Goal: Task Accomplishment & Management: Complete application form

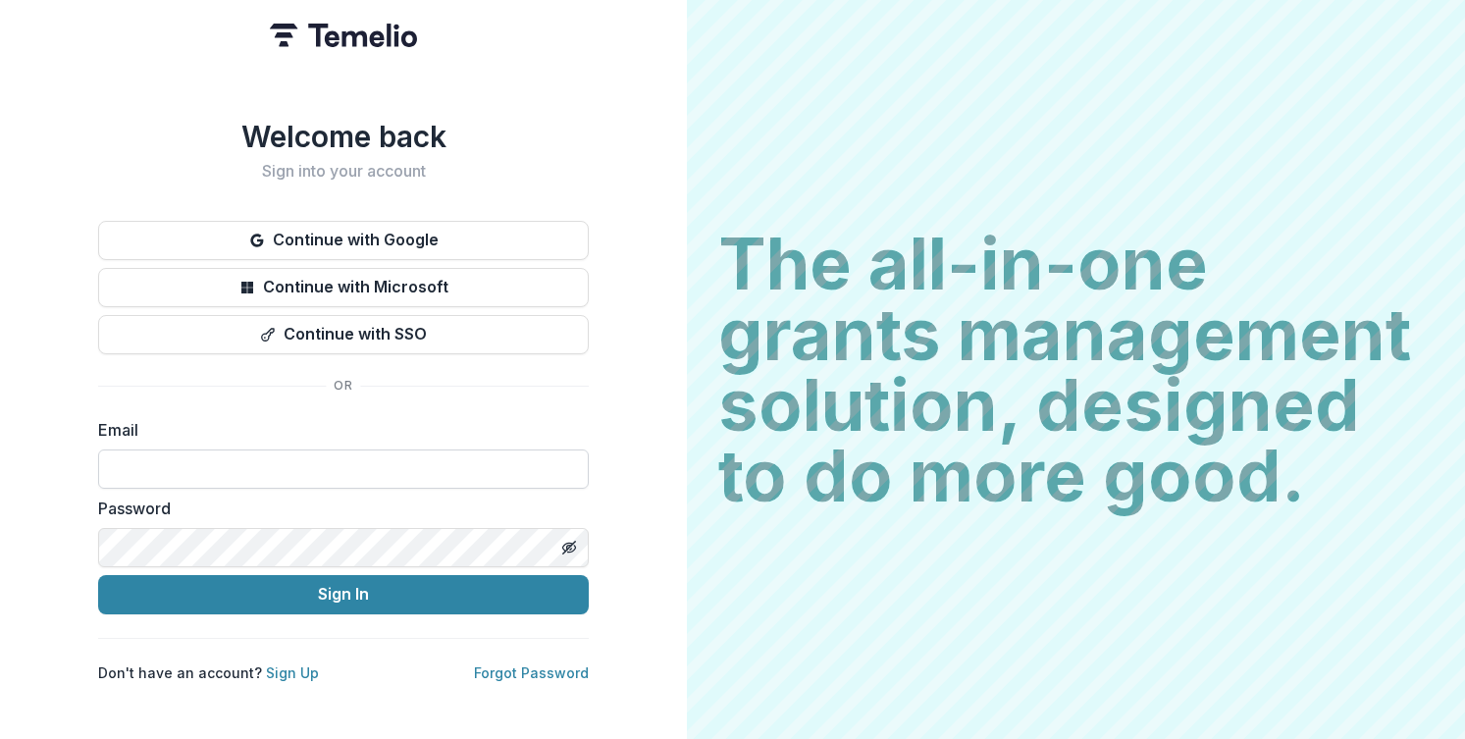
click at [437, 465] on input at bounding box center [343, 469] width 491 height 39
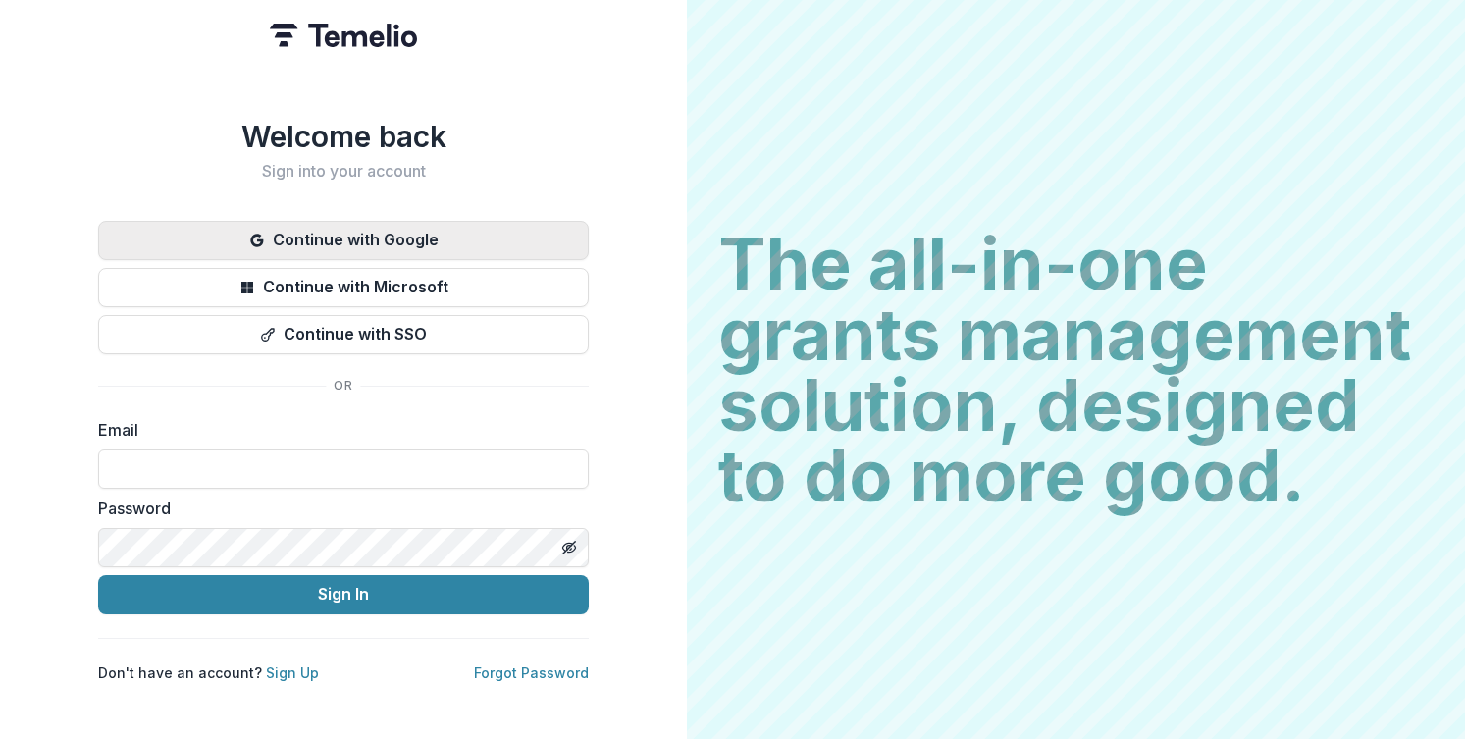
click at [456, 226] on button "Continue with Google" at bounding box center [343, 240] width 491 height 39
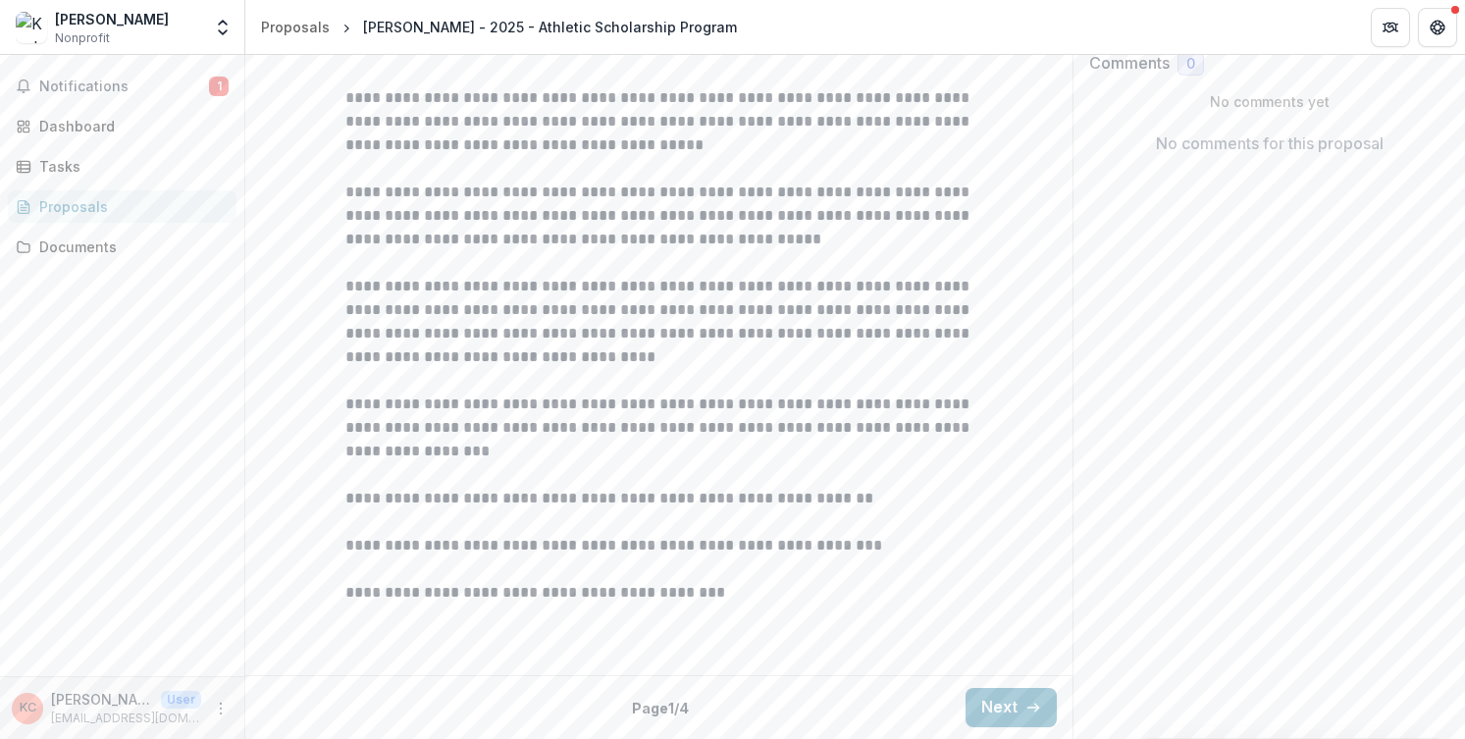
scroll to position [542, 0]
click at [1006, 710] on button "Next" at bounding box center [1011, 707] width 91 height 39
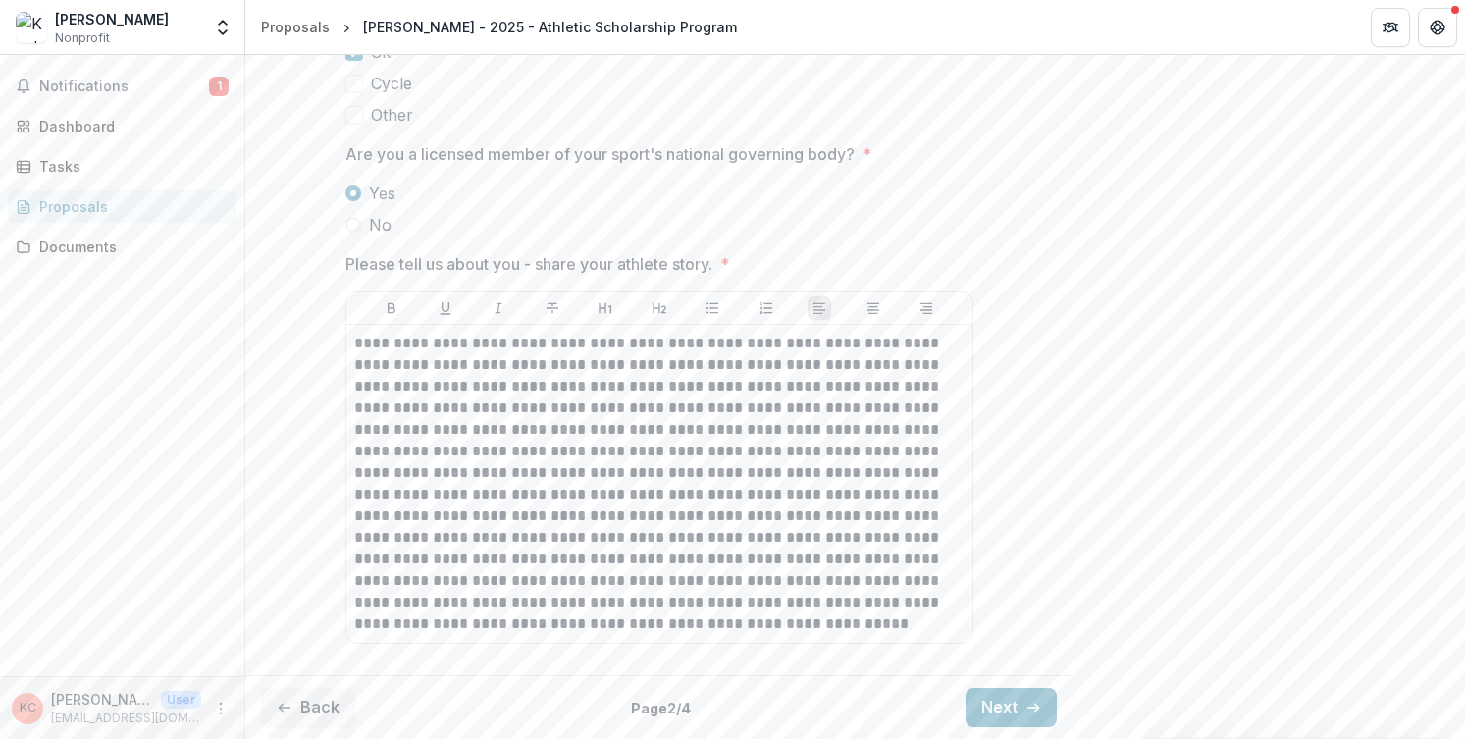
scroll to position [1334, 0]
click at [1024, 697] on button "Next" at bounding box center [1011, 707] width 91 height 39
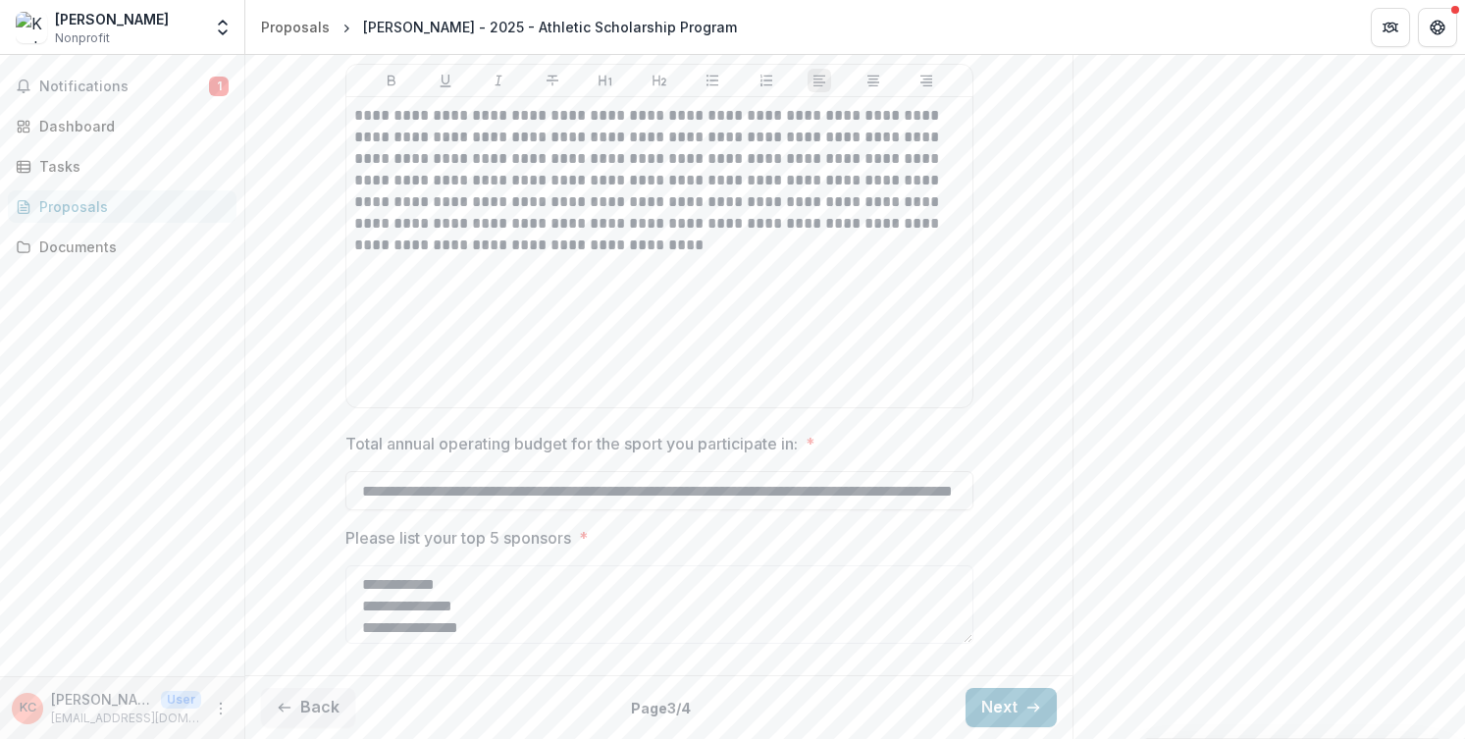
scroll to position [1058, 0]
click at [1016, 706] on button "Next" at bounding box center [1011, 707] width 91 height 39
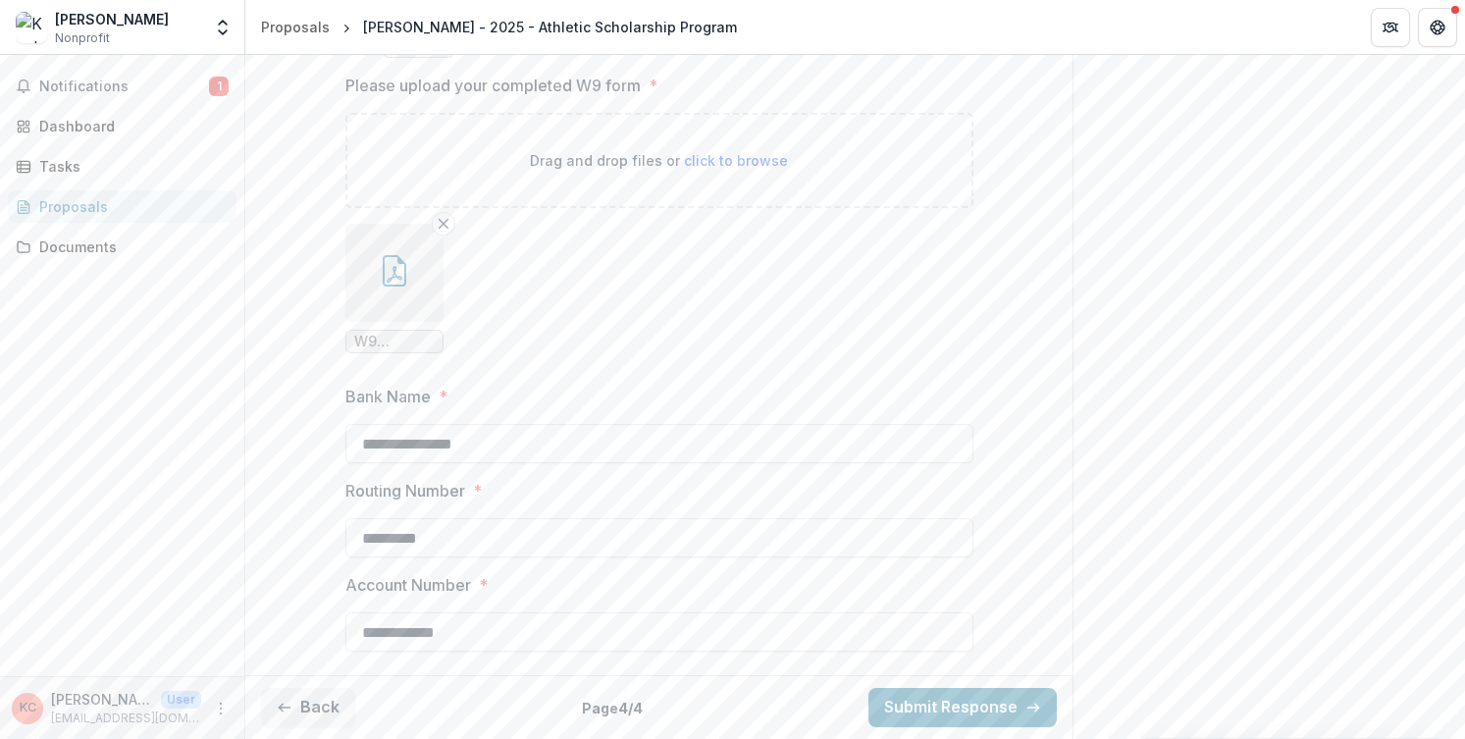
click at [393, 287] on icon "button" at bounding box center [394, 270] width 31 height 31
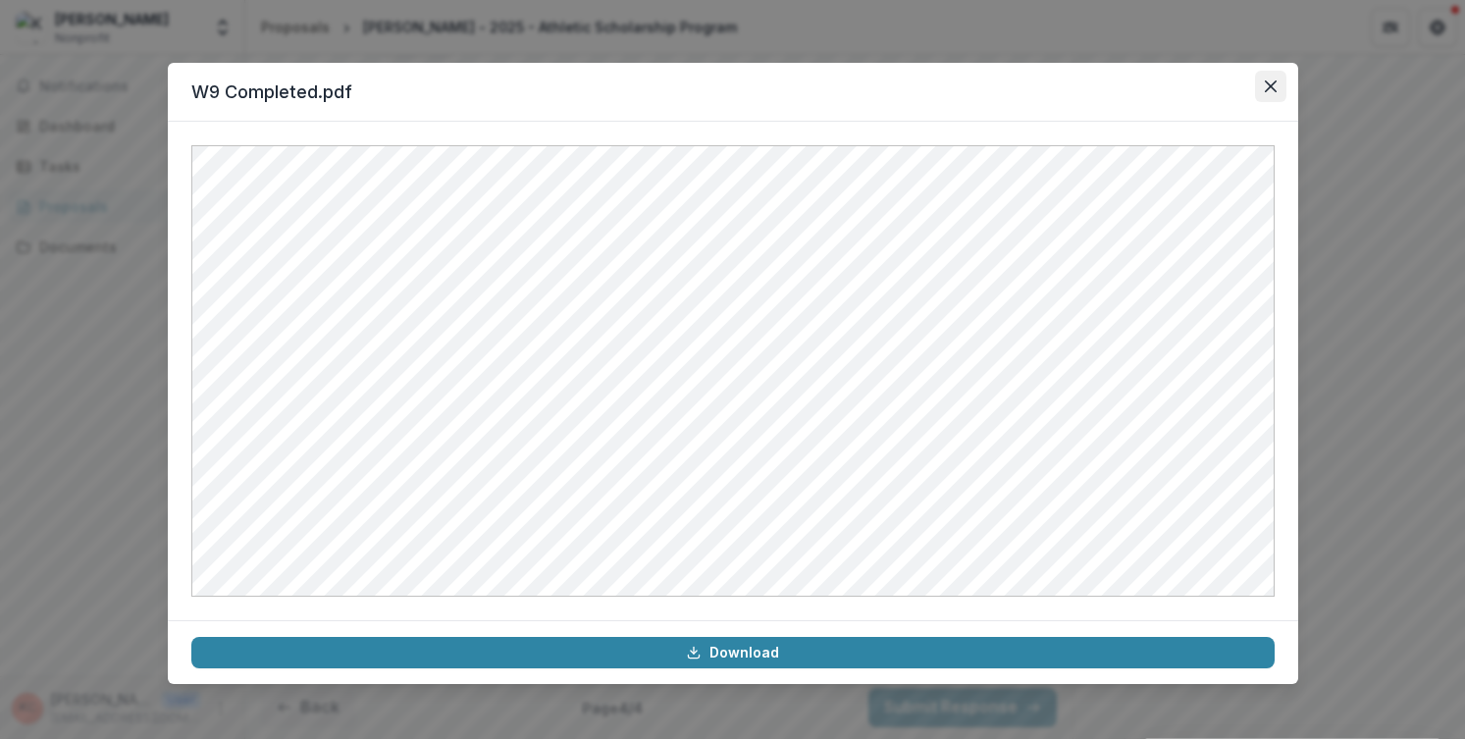
click at [1272, 78] on button "Close" at bounding box center [1270, 86] width 31 height 31
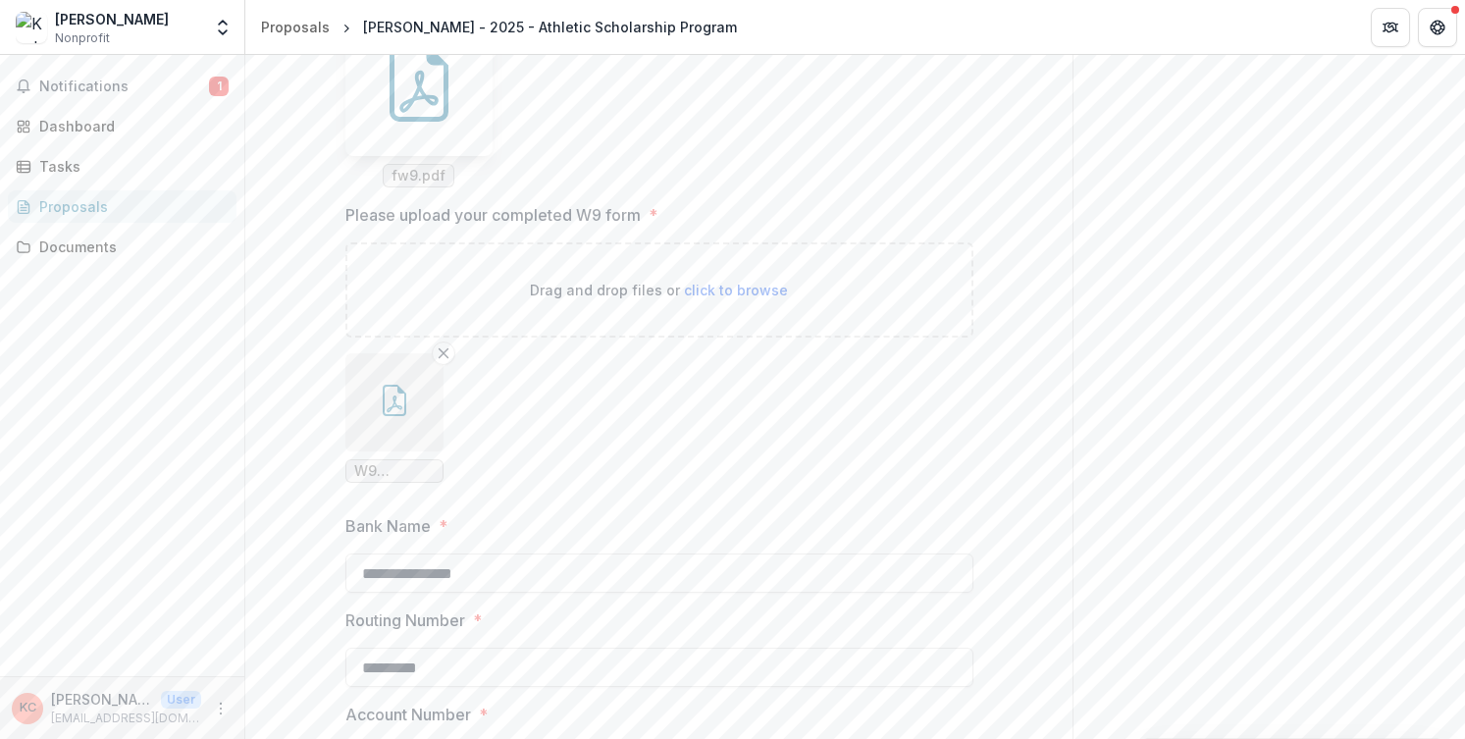
scroll to position [837, 0]
click at [413, 184] on span "fw9.pdf" at bounding box center [419, 175] width 54 height 17
click at [400, 121] on icon at bounding box center [419, 81] width 79 height 79
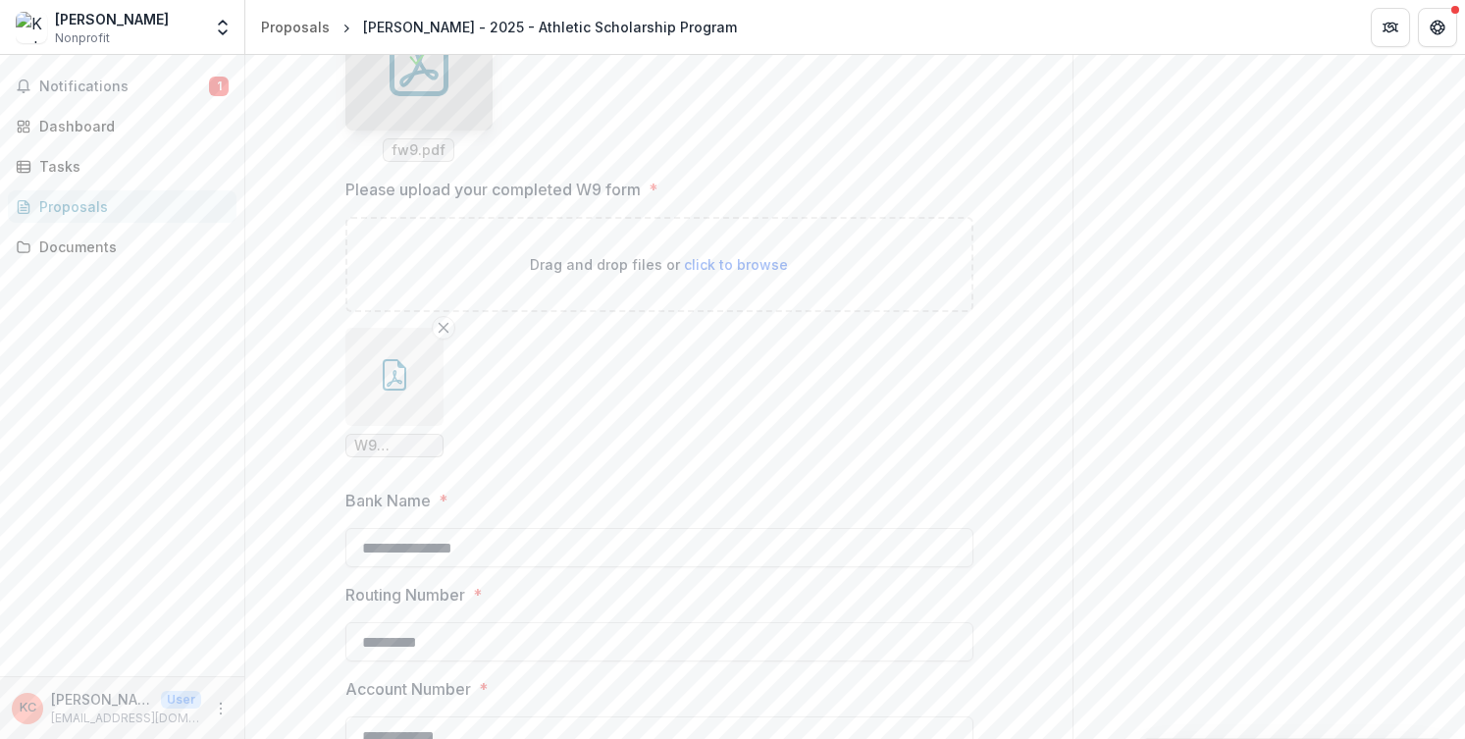
scroll to position [838, 0]
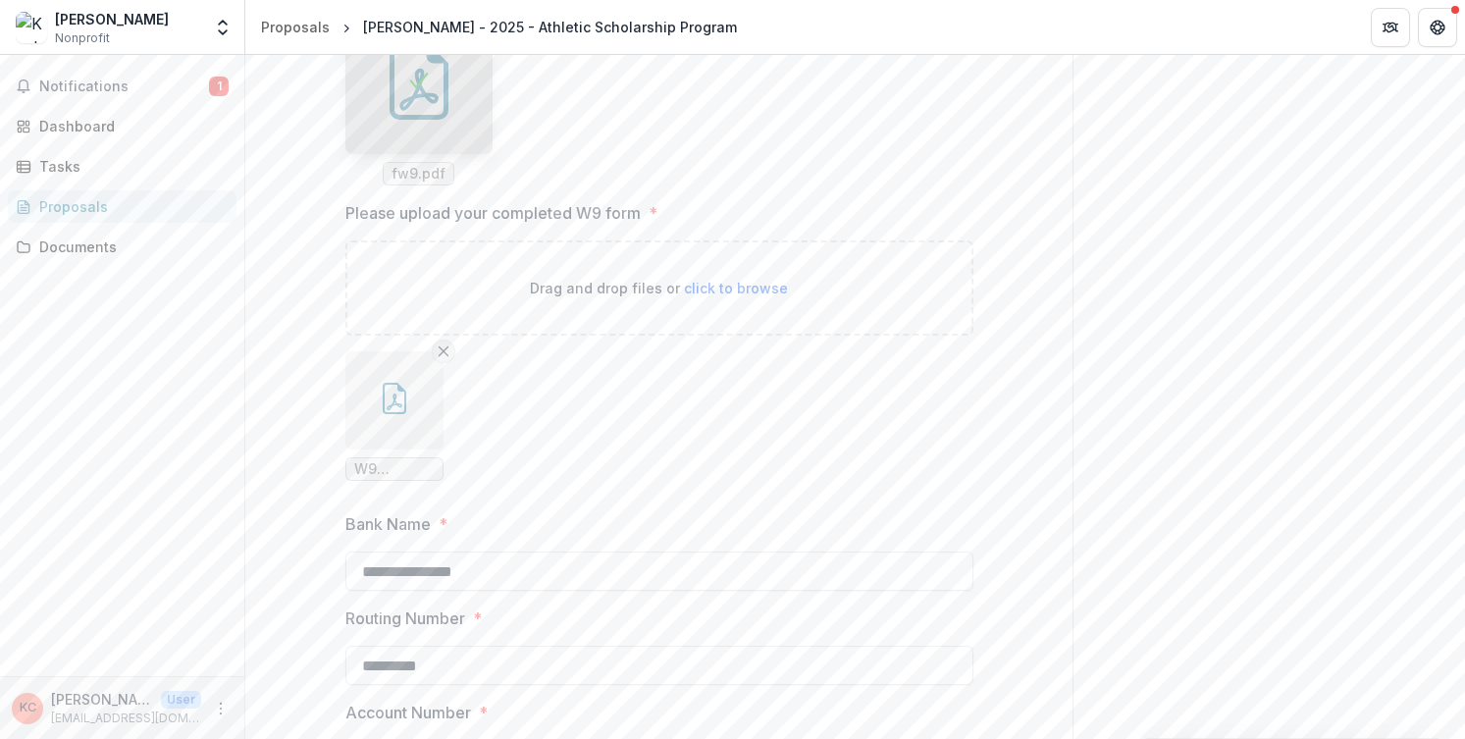
click at [445, 356] on line "Remove File" at bounding box center [443, 351] width 9 height 9
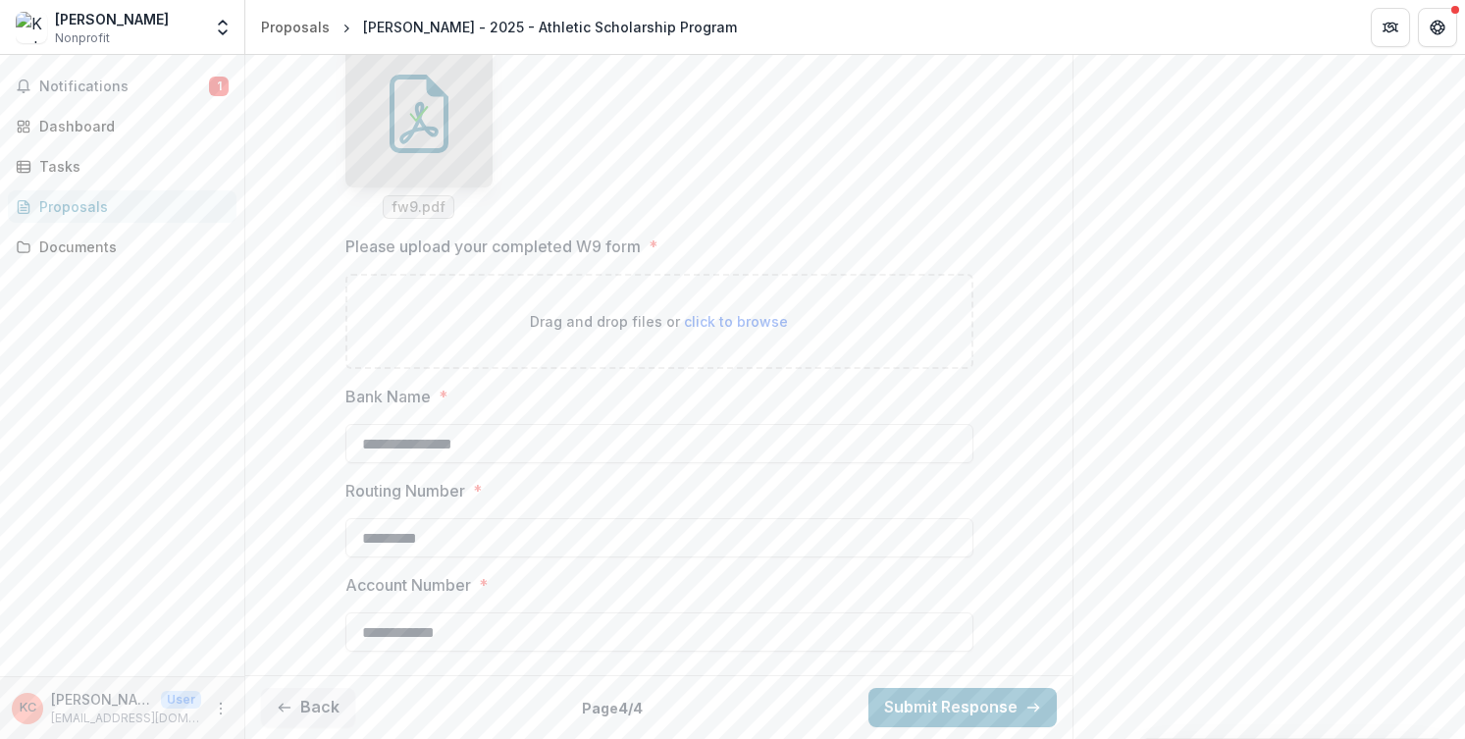
click at [701, 330] on span "click to browse" at bounding box center [736, 321] width 104 height 17
type input "**********"
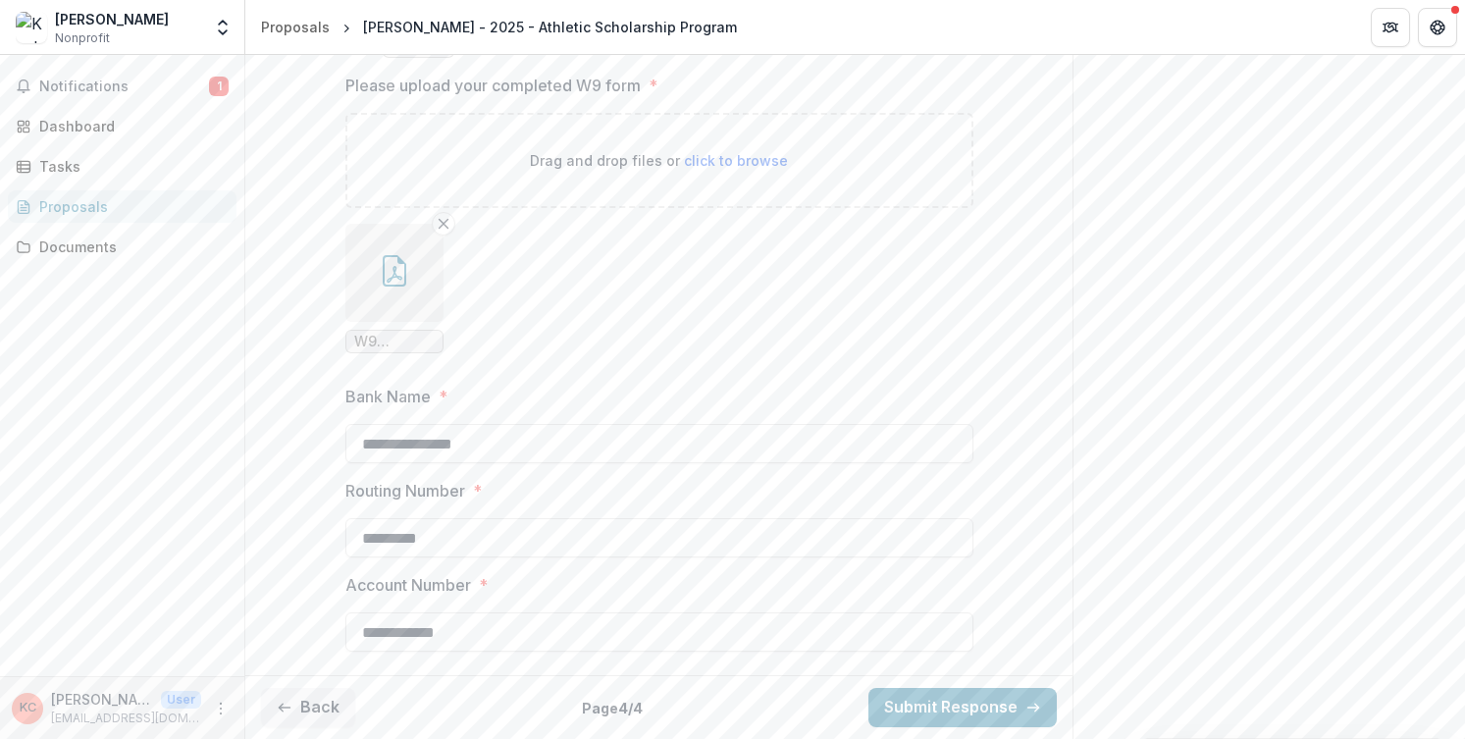
scroll to position [1139, 0]
click at [930, 705] on button "Submit Response" at bounding box center [963, 707] width 188 height 39
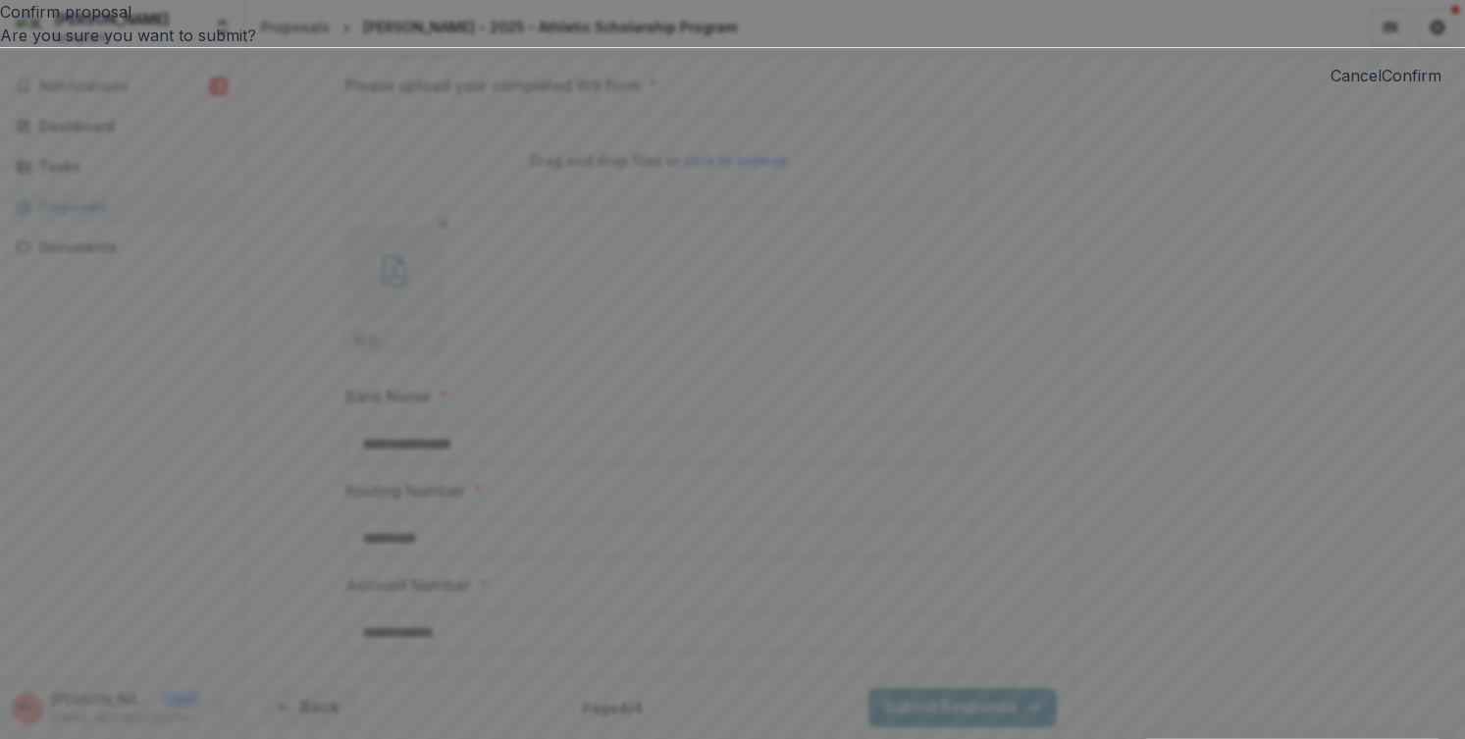
click at [1382, 87] on button "Confirm" at bounding box center [1412, 76] width 60 height 24
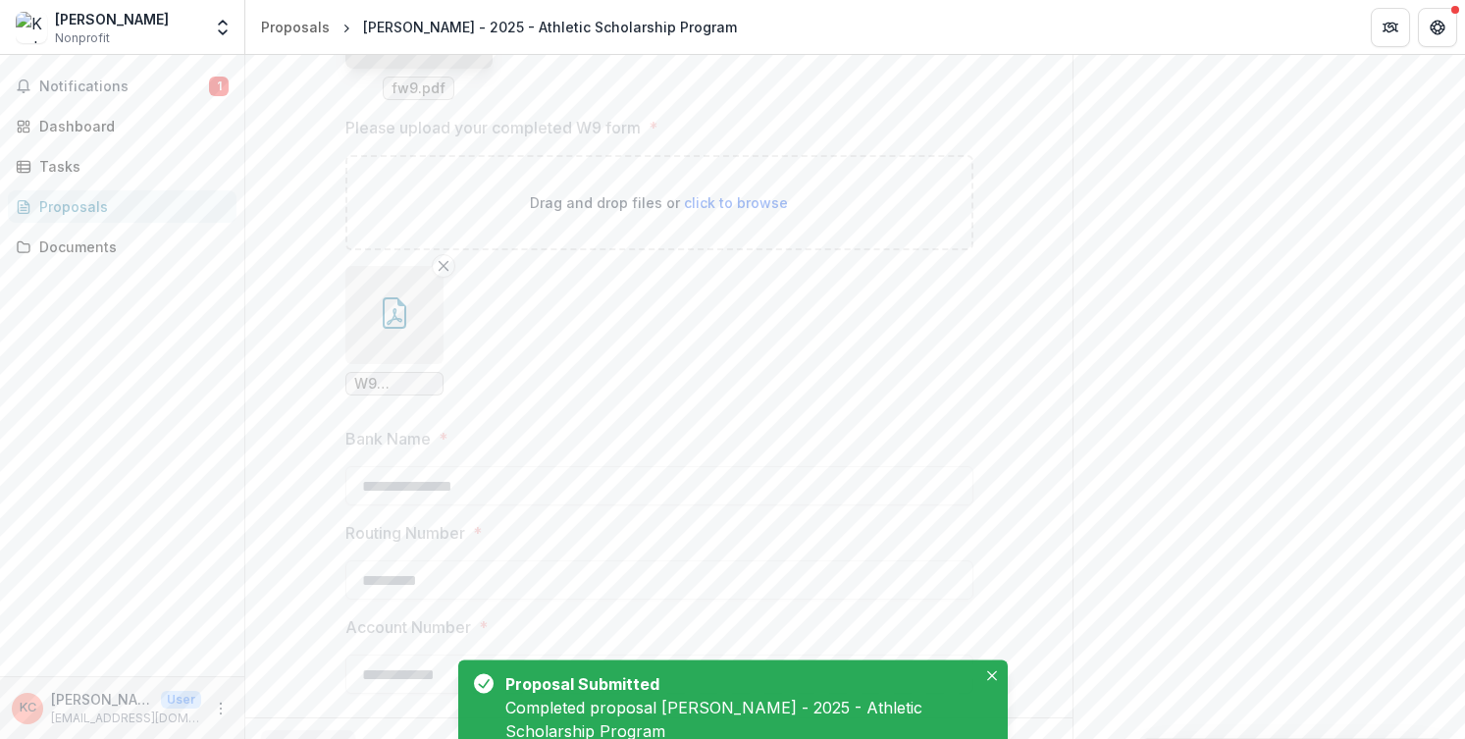
scroll to position [1201, 0]
